Goal: Task Accomplishment & Management: Use online tool/utility

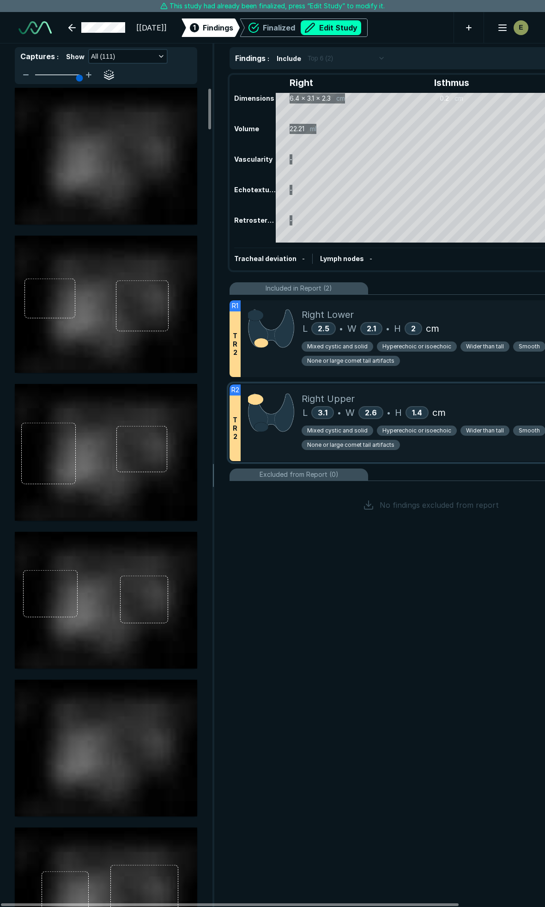
scroll to position [2043, 2993]
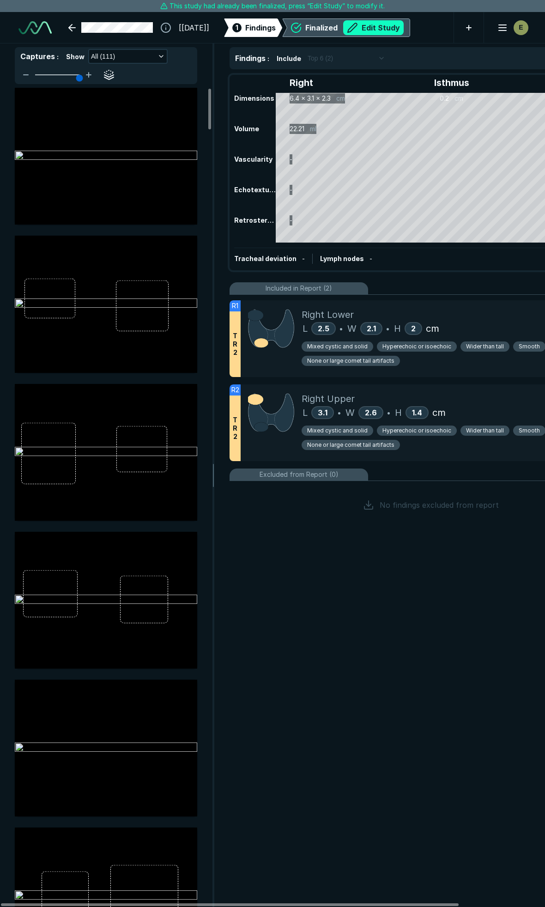
click at [404, 26] on button "Edit Study" at bounding box center [373, 27] width 61 height 15
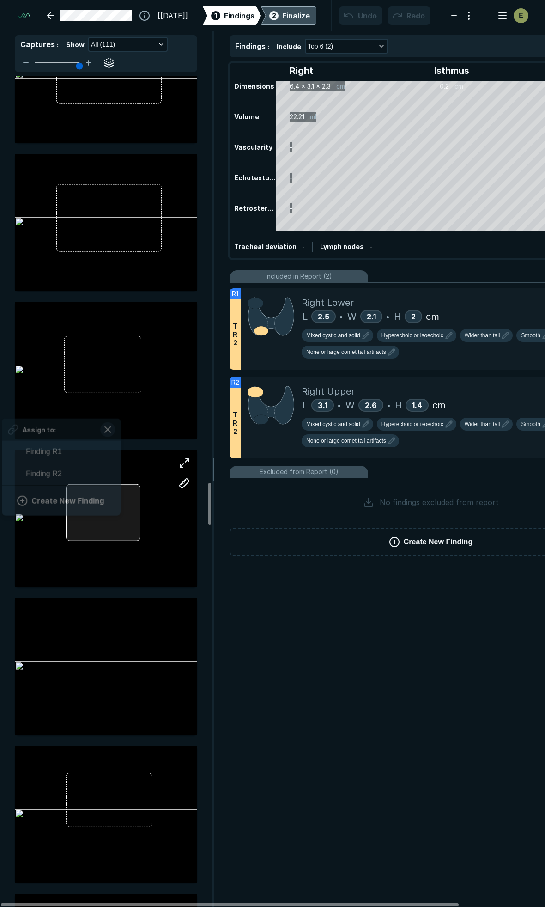
scroll to position [1366, 1713]
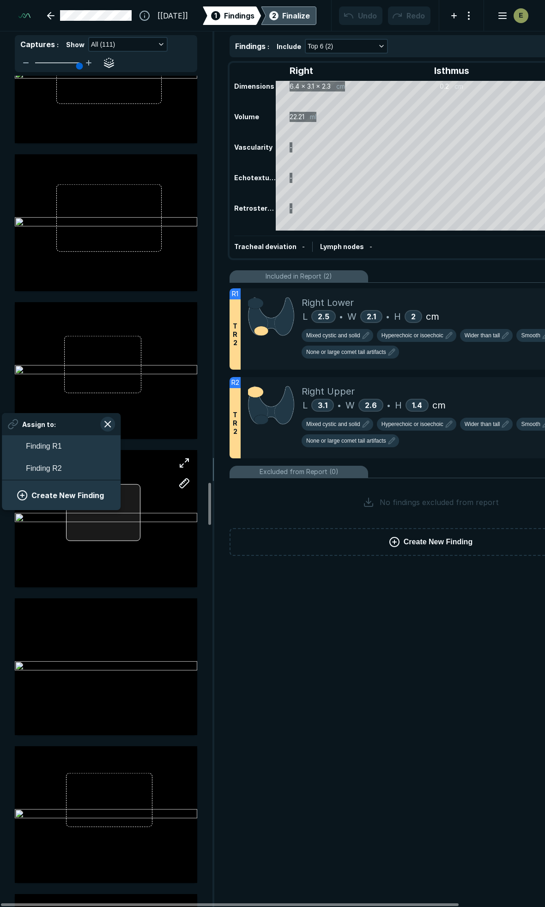
drag, startPoint x: 119, startPoint y: 509, endPoint x: 103, endPoint y: 525, distance: 22.2
click at [103, 525] on div at bounding box center [103, 512] width 75 height 56
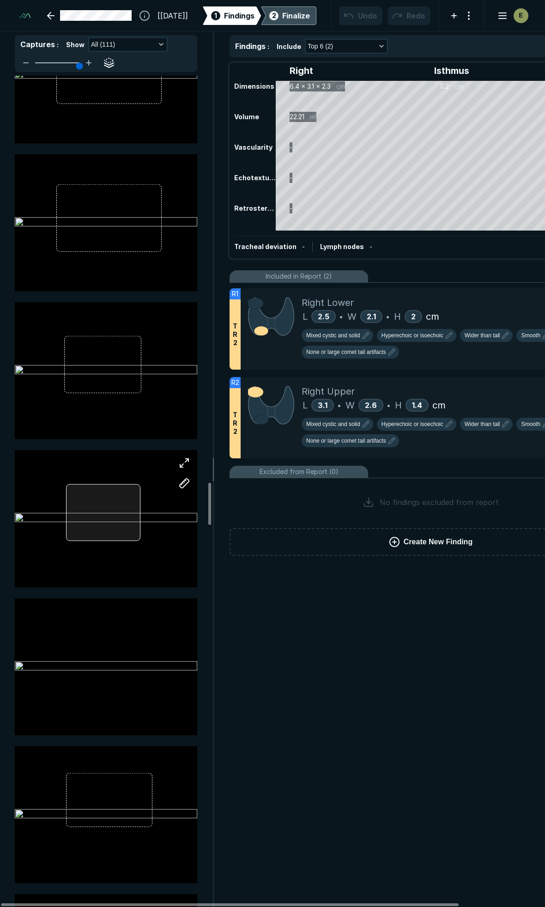
click at [103, 521] on div at bounding box center [106, 518] width 182 height 137
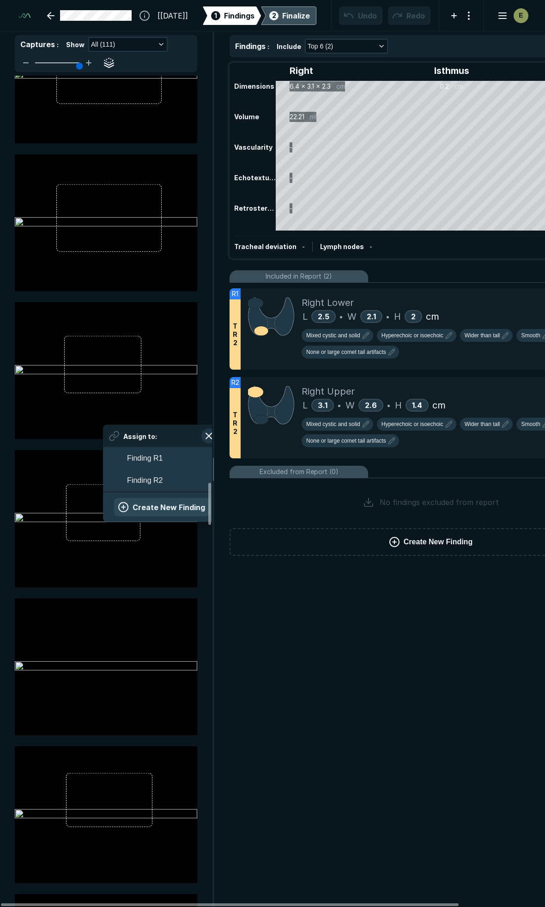
click at [148, 507] on button "Create New Finding" at bounding box center [162, 507] width 97 height 18
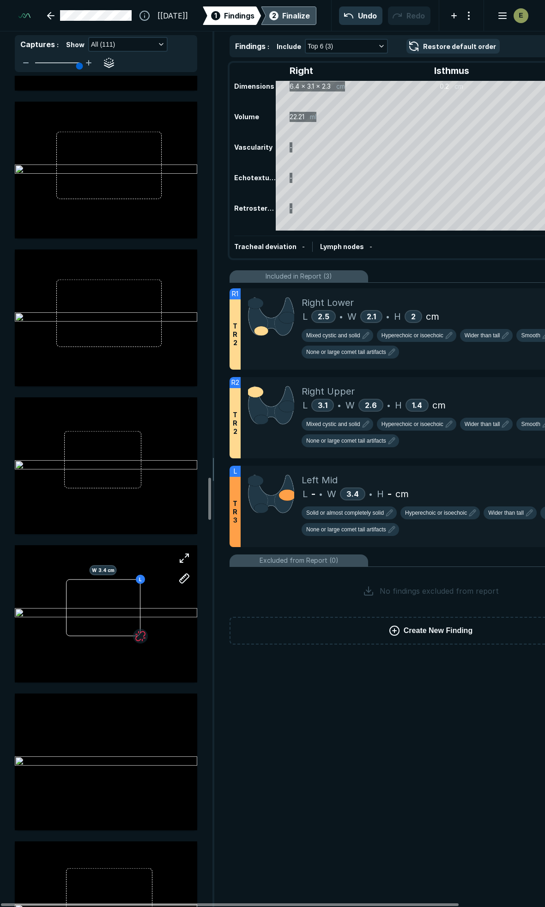
scroll to position [7955, 0]
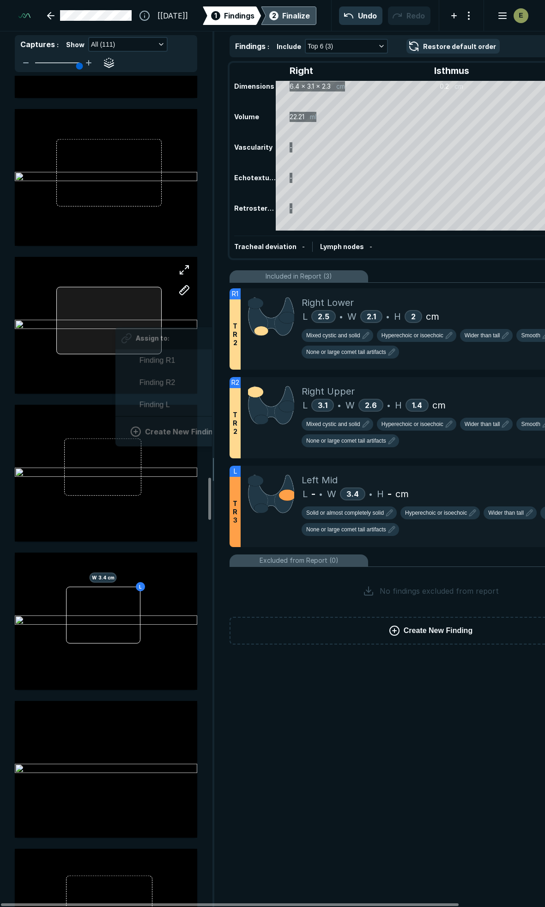
click at [116, 321] on div "Assign to: Finding R1 Finding R2 Finding L Create New Finding" at bounding box center [106, 325] width 182 height 137
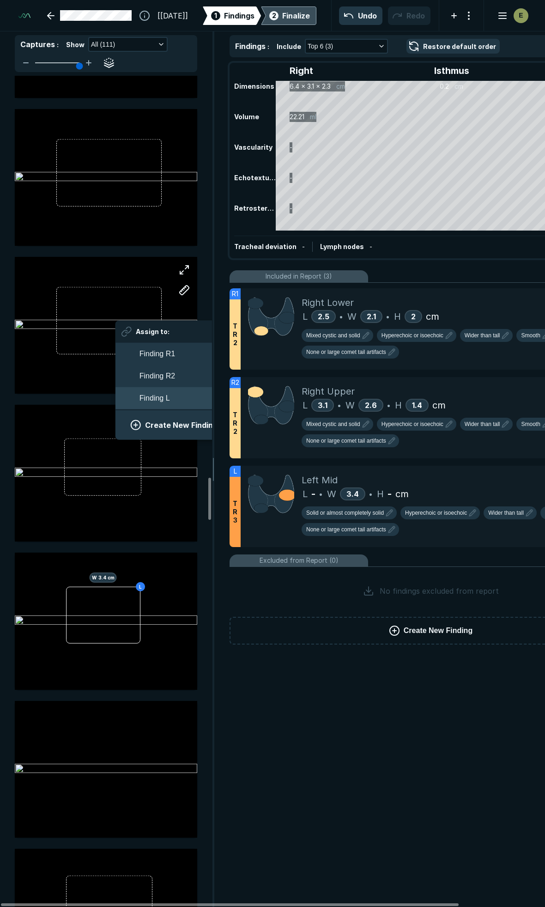
click at [159, 395] on span "Finding L" at bounding box center [154, 398] width 30 height 11
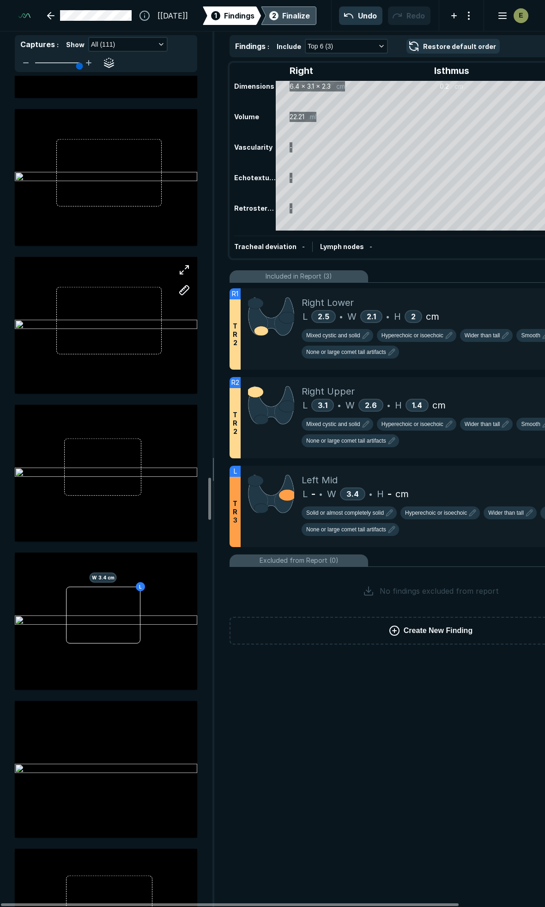
scroll to position [7955, 0]
click at [363, 509] on span "Solid or almost completely solid" at bounding box center [345, 513] width 78 height 8
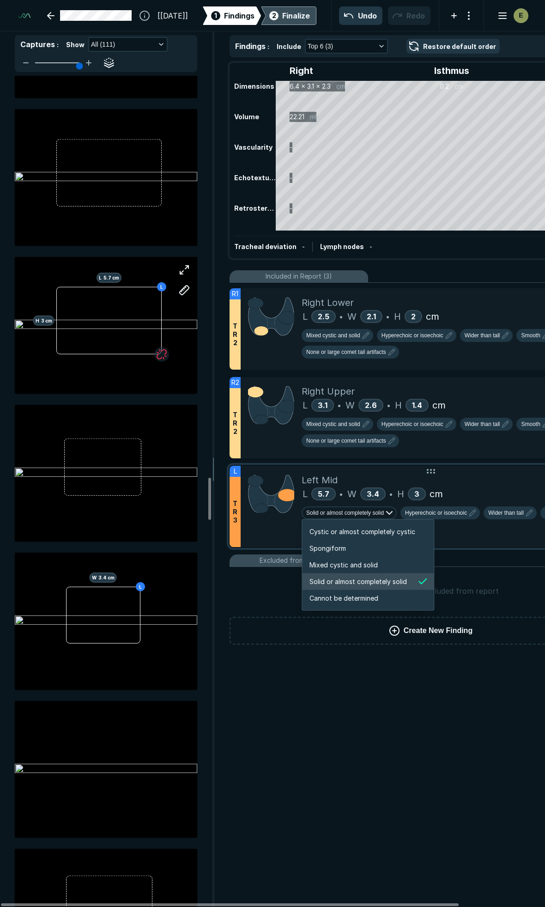
scroll to position [1541, 1774]
click at [337, 567] on span "Mixed cystic and solid" at bounding box center [343, 565] width 68 height 10
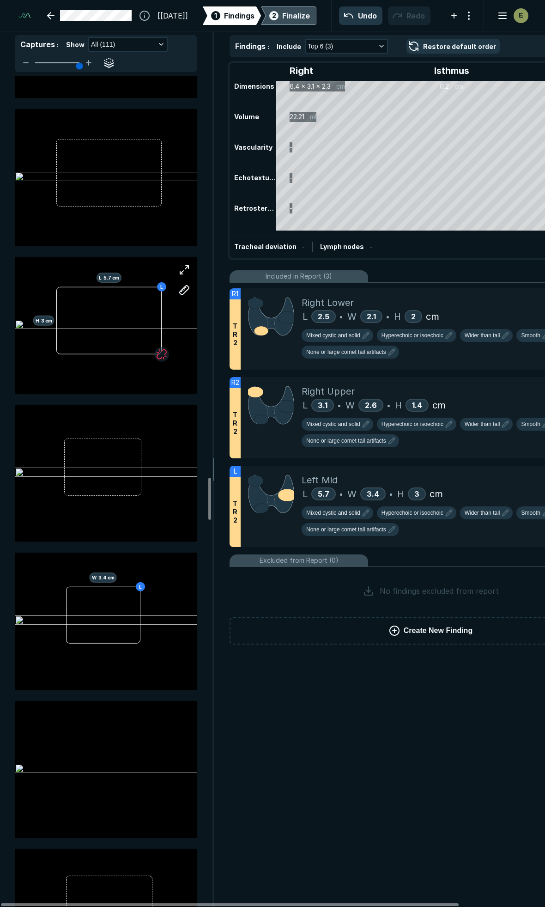
click at [305, 12] on div "Finalize" at bounding box center [296, 15] width 28 height 11
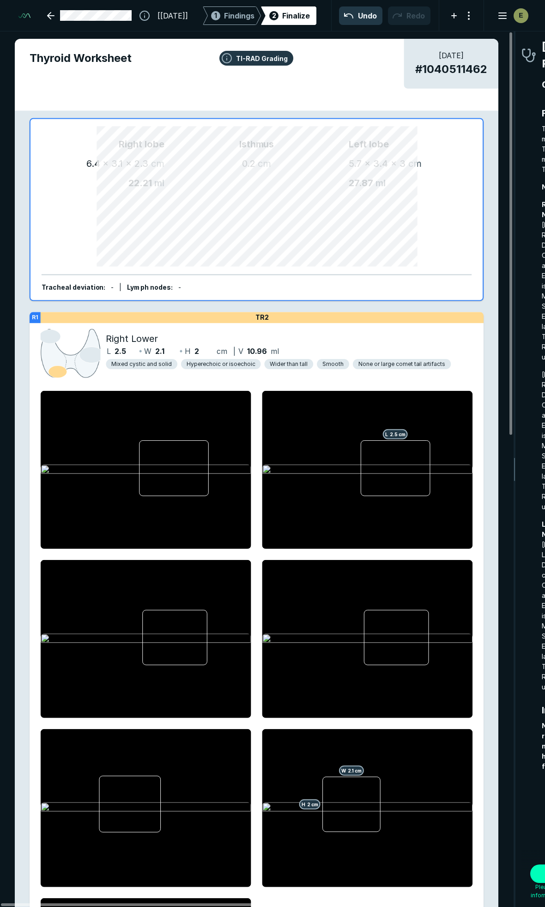
scroll to position [5073, 1669]
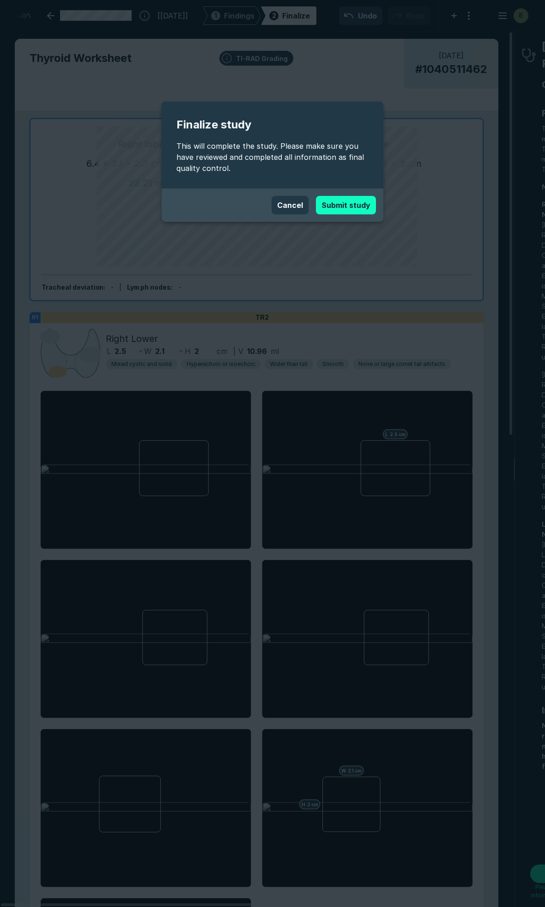
click at [352, 202] on button "Submit study" at bounding box center [346, 205] width 60 height 18
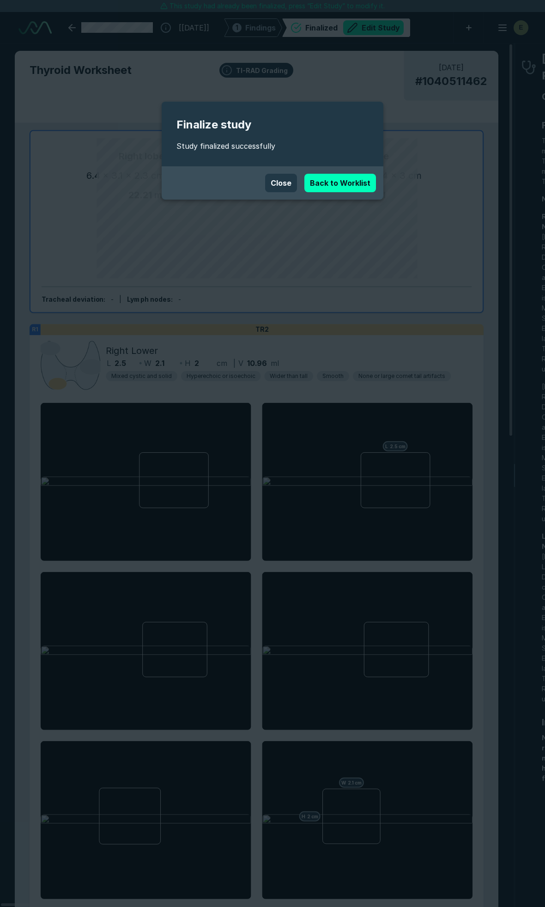
scroll to position [5052, 3640]
click at [359, 182] on link "Back to Worklist" at bounding box center [340, 183] width 72 height 18
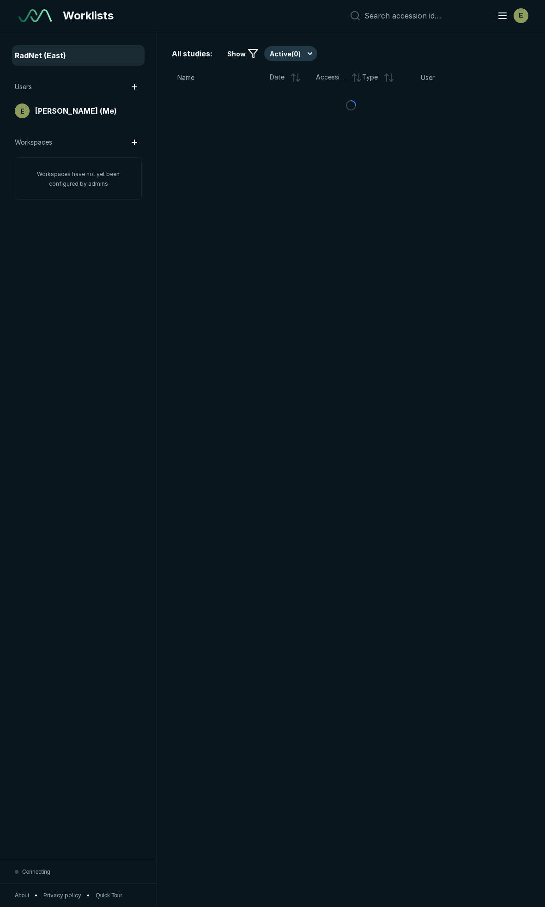
scroll to position [4958, 2785]
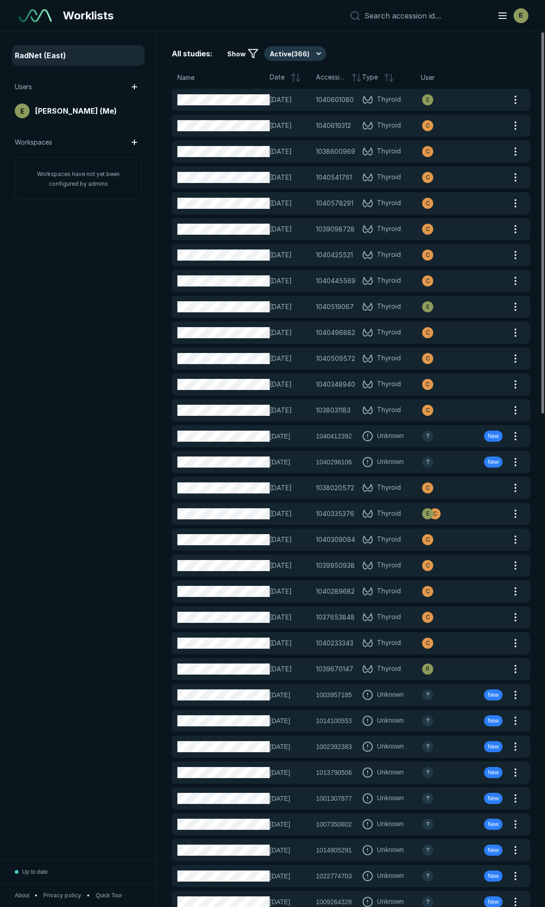
drag, startPoint x: 75, startPoint y: 299, endPoint x: 102, endPoint y: 261, distance: 46.1
click at [75, 299] on div "RadNet (East) Users E Evan Kaminer (Me) Workspaces Workspaces have not yet been…" at bounding box center [78, 445] width 157 height 828
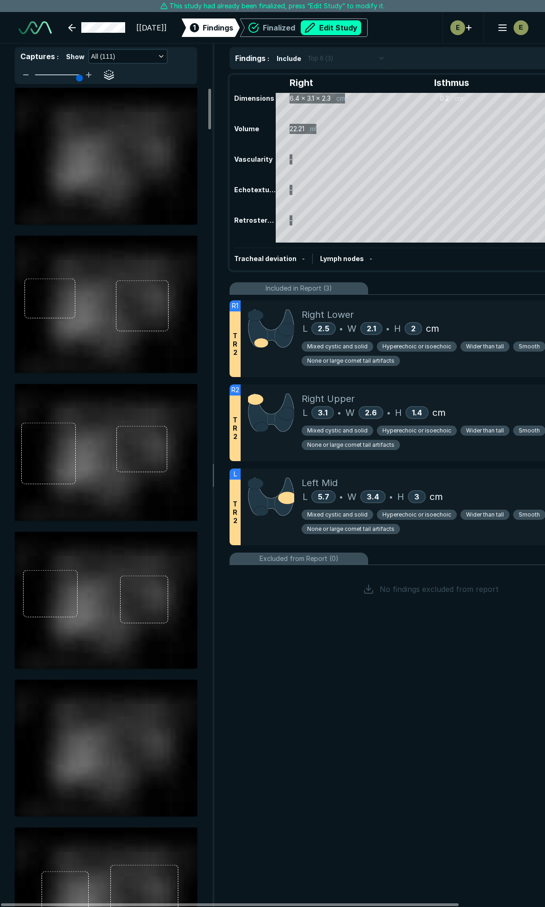
scroll to position [5052, 3640]
